Goal: Find specific page/section: Find specific page/section

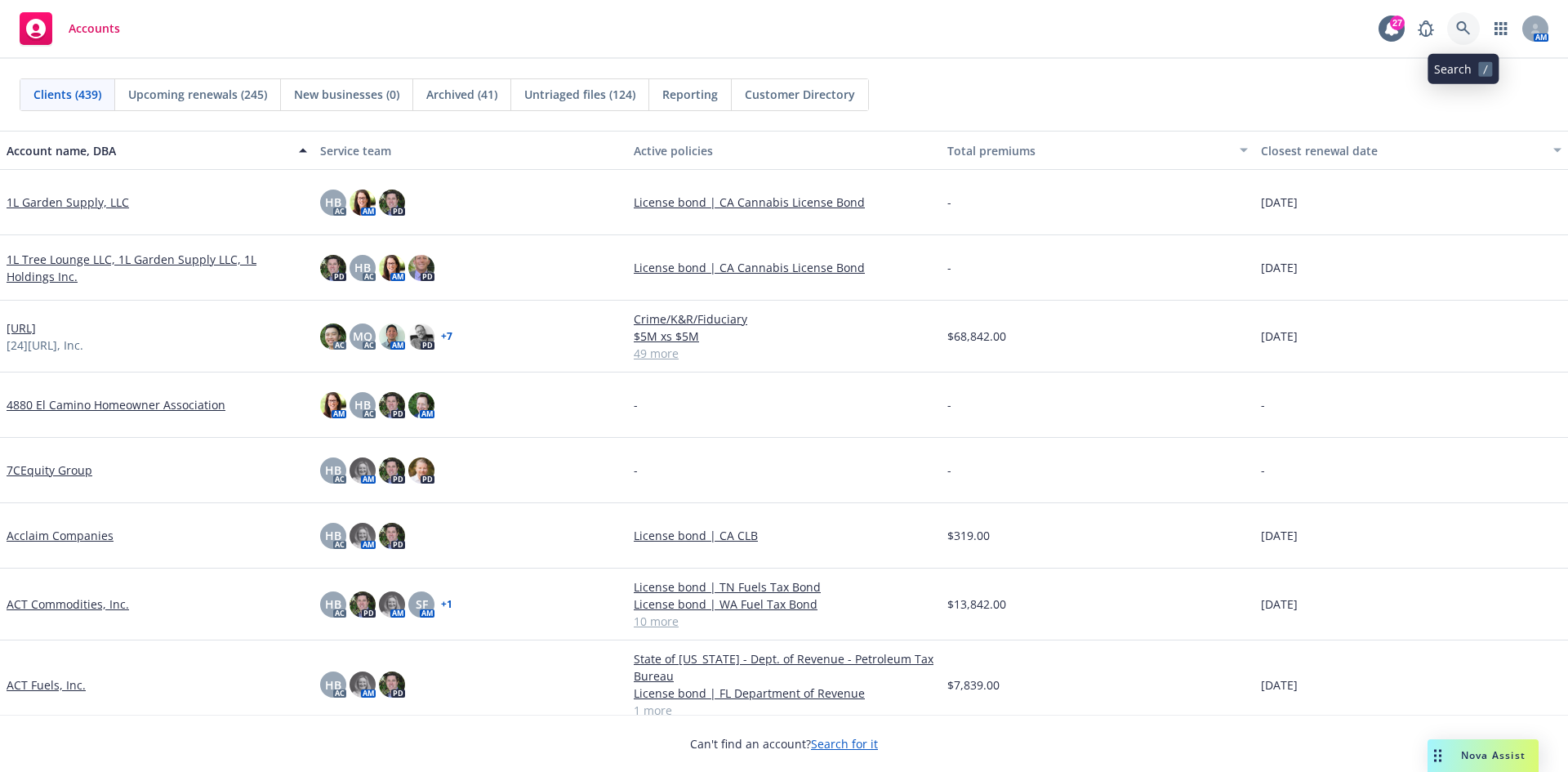
click at [1462, 28] on icon at bounding box center [1463, 28] width 15 height 15
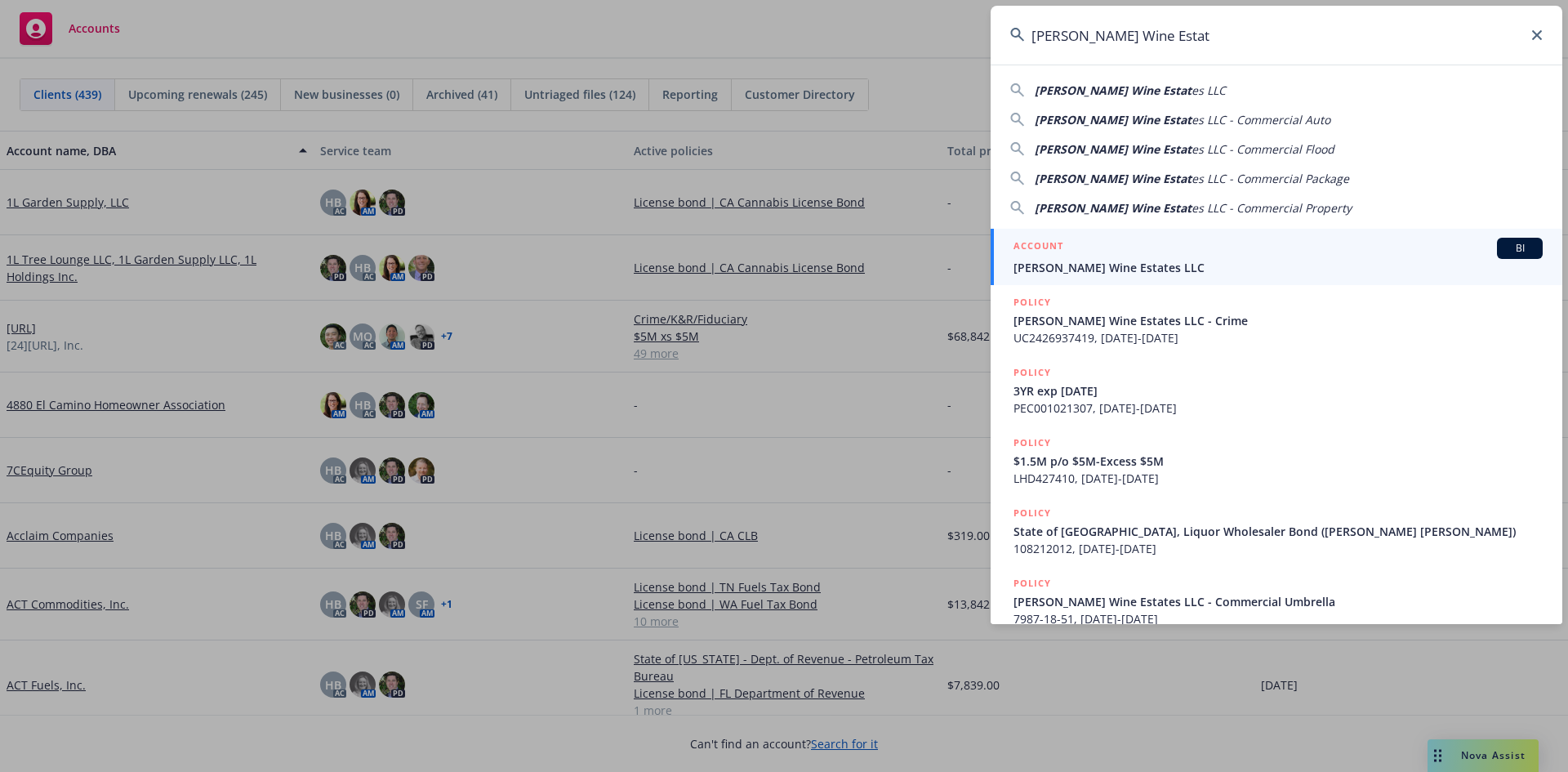
type input "[PERSON_NAME] Wine Estat"
click at [1102, 272] on span "[PERSON_NAME] Wine Estates LLC" at bounding box center [1278, 268] width 529 height 18
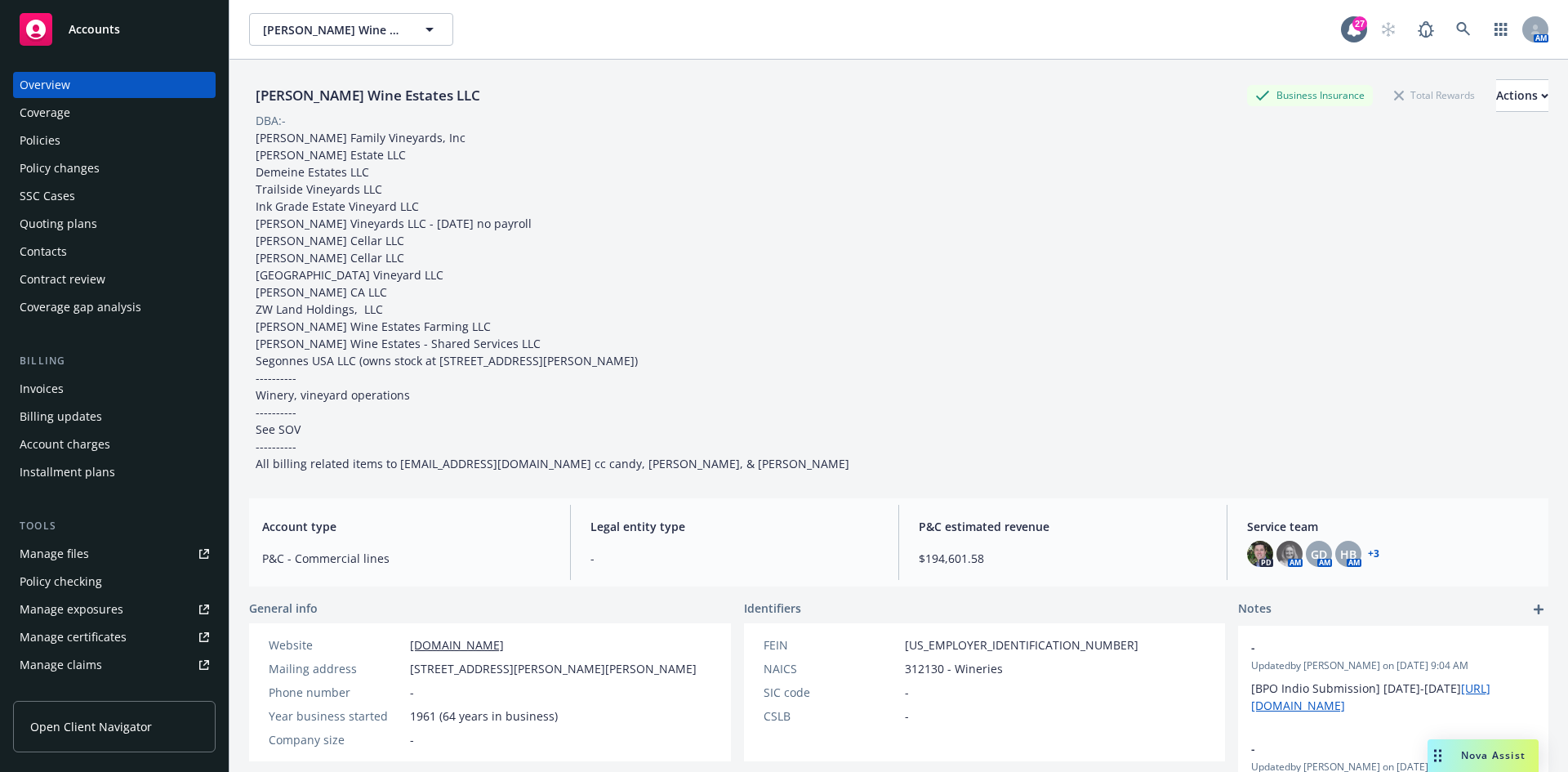
click at [48, 390] on div "Invoices" at bounding box center [41, 388] width 44 height 26
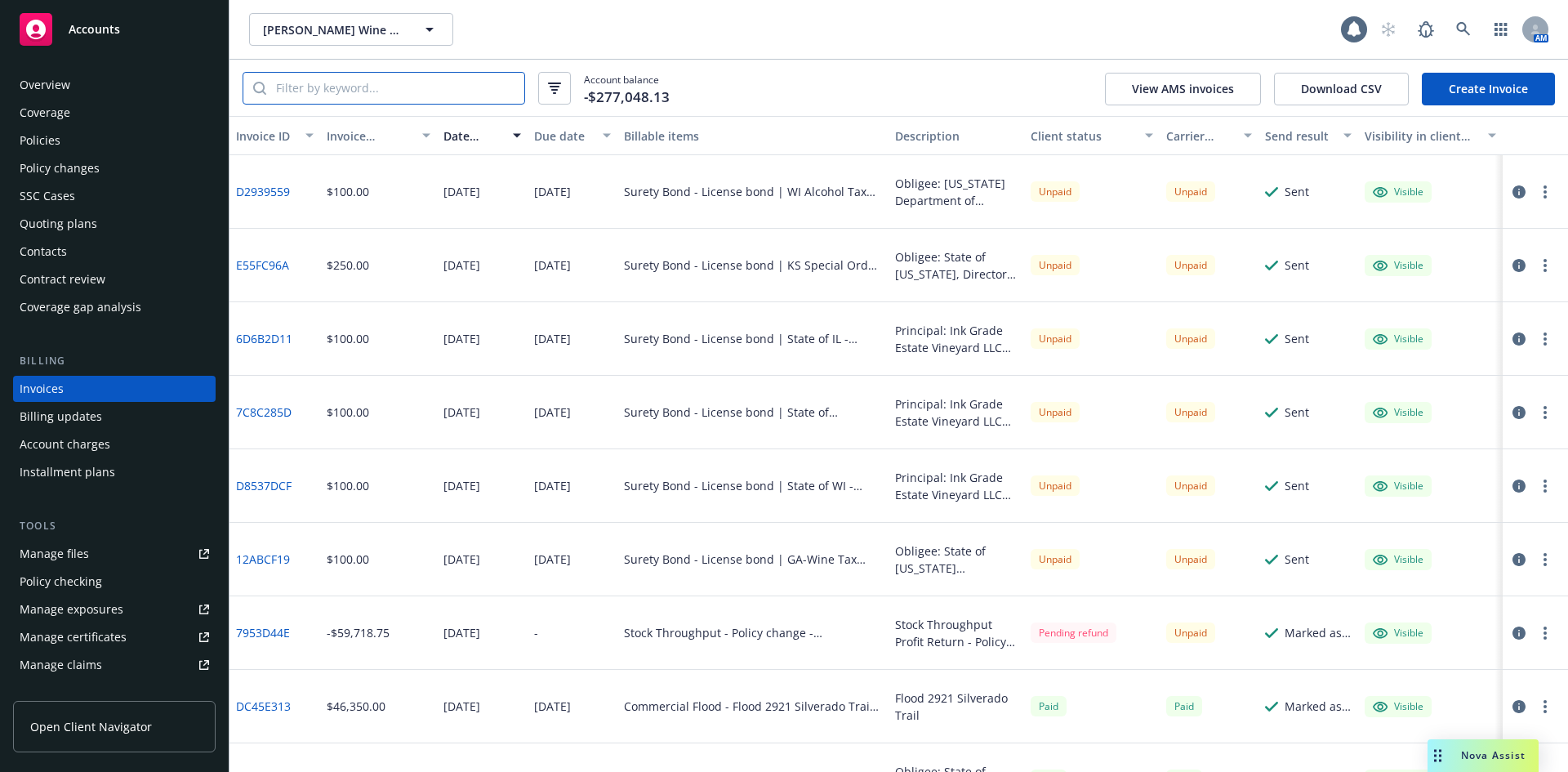
click at [330, 98] on input "search" at bounding box center [394, 89] width 258 height 31
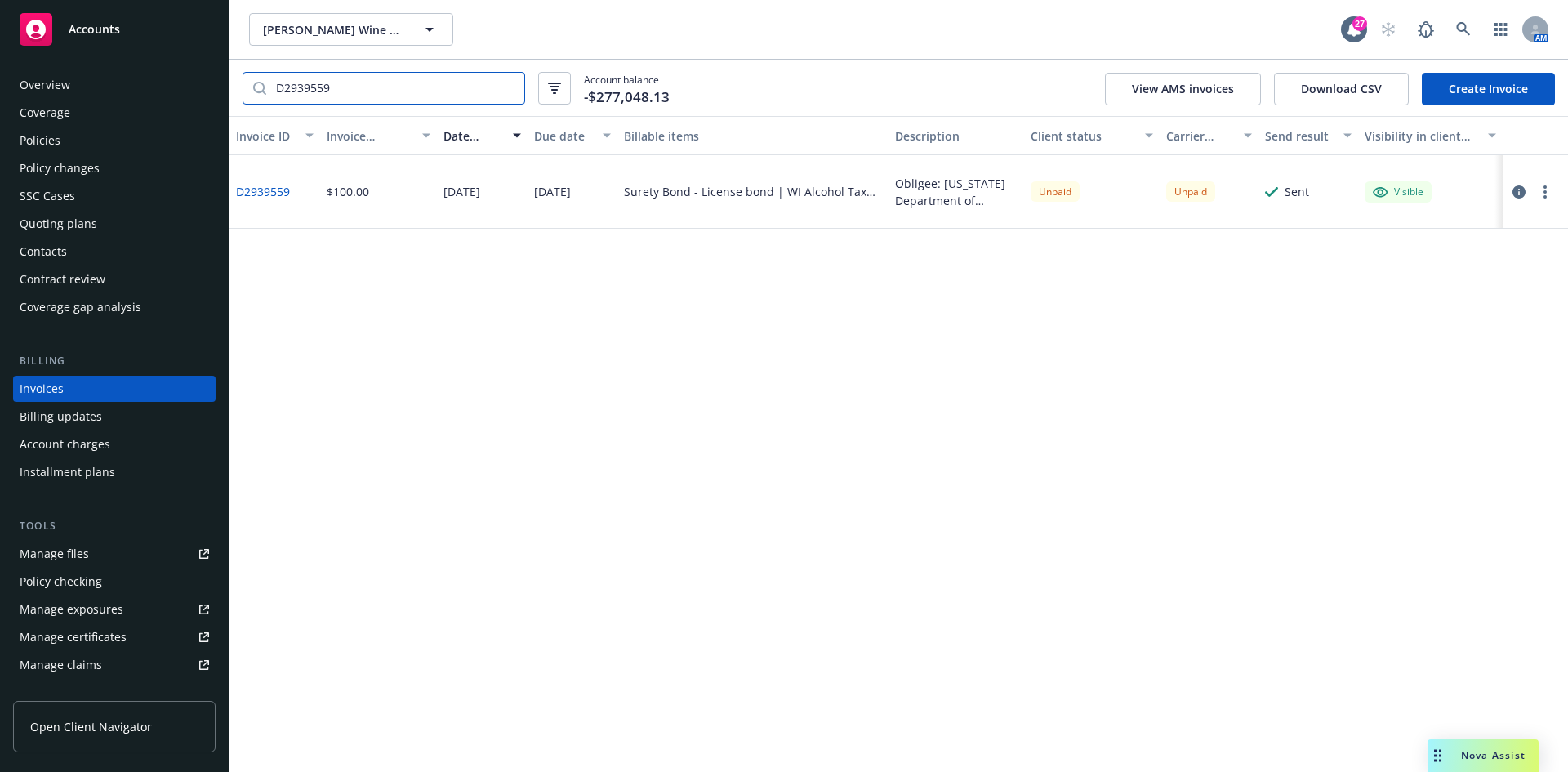
type input "D2939559"
drag, startPoint x: 296, startPoint y: 196, endPoint x: 232, endPoint y: 202, distance: 64.3
click at [232, 202] on div "D2939559" at bounding box center [274, 191] width 91 height 73
copy link "D2939559"
